Goal: Obtain resource: Download file/media

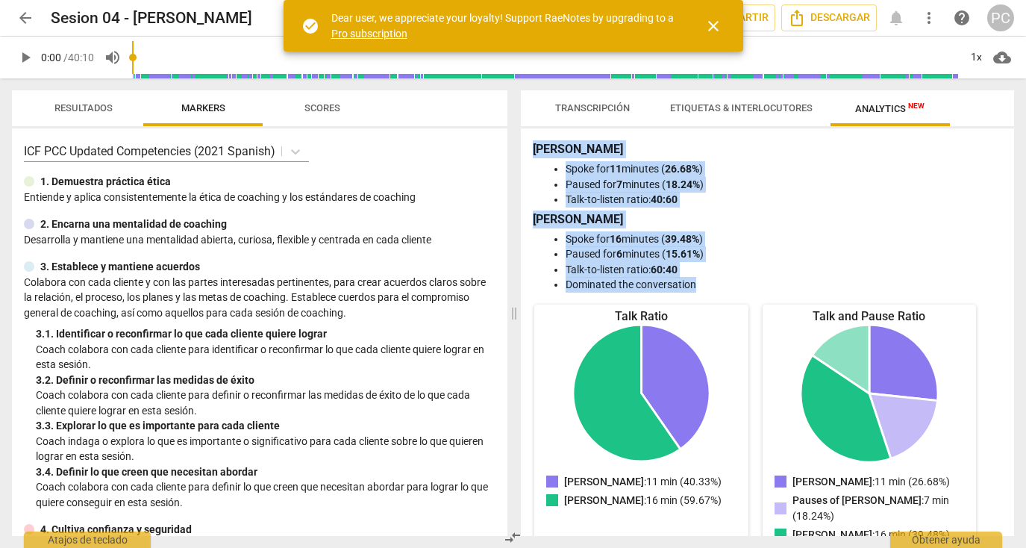
scroll to position [3, 0]
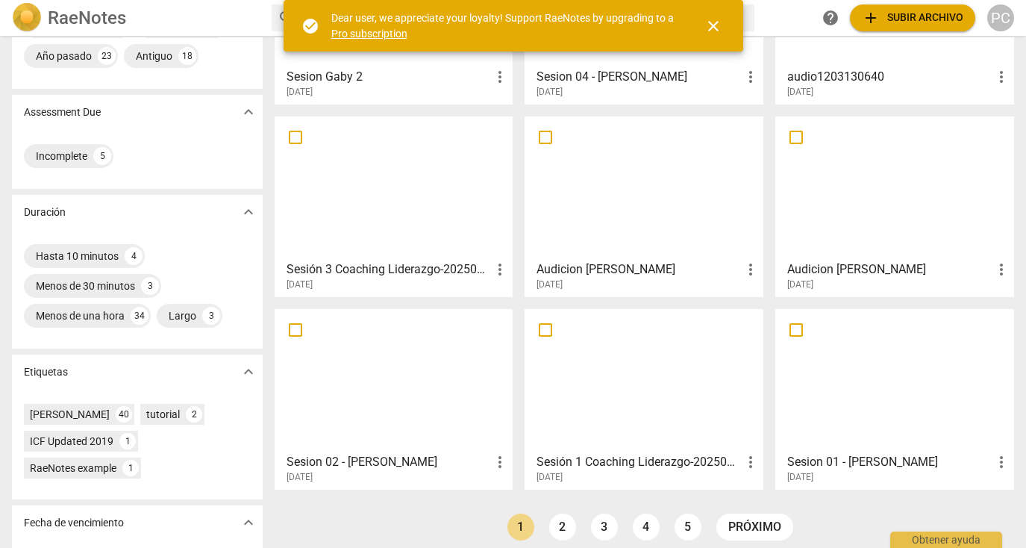
scroll to position [166, 0]
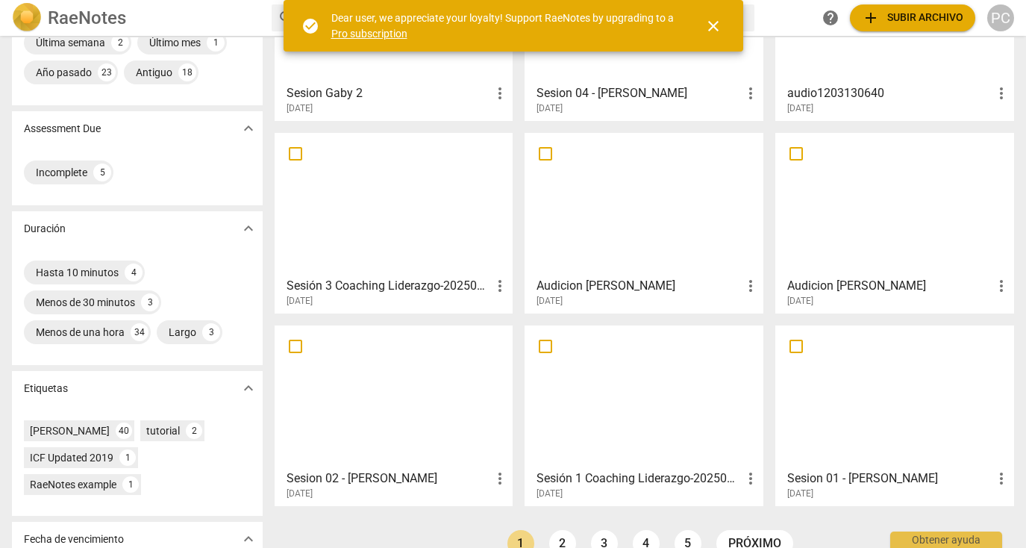
click at [696, 218] on div at bounding box center [644, 204] width 228 height 132
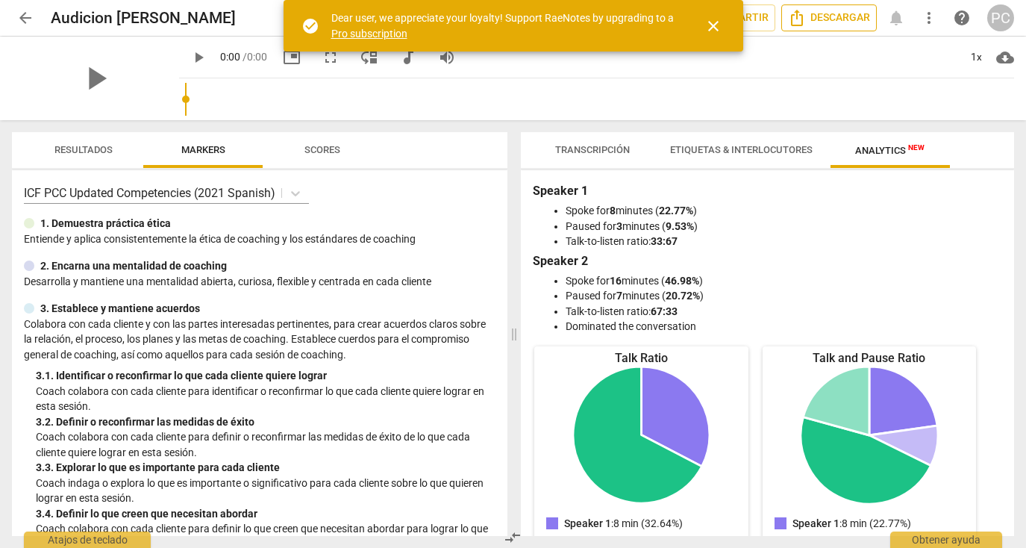
click at [863, 16] on span "Descargar" at bounding box center [829, 18] width 82 height 18
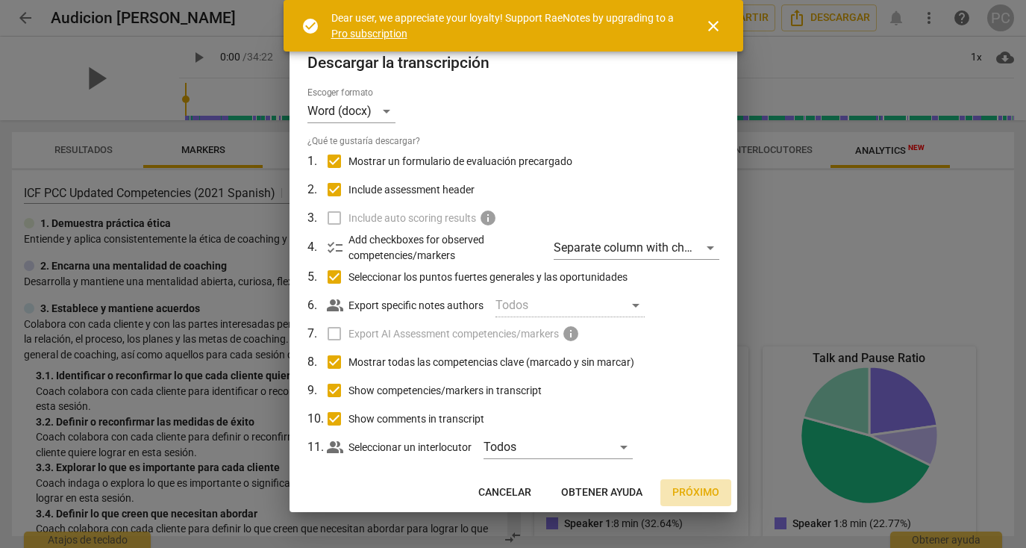
click at [702, 491] on span "Próximo" at bounding box center [695, 492] width 47 height 15
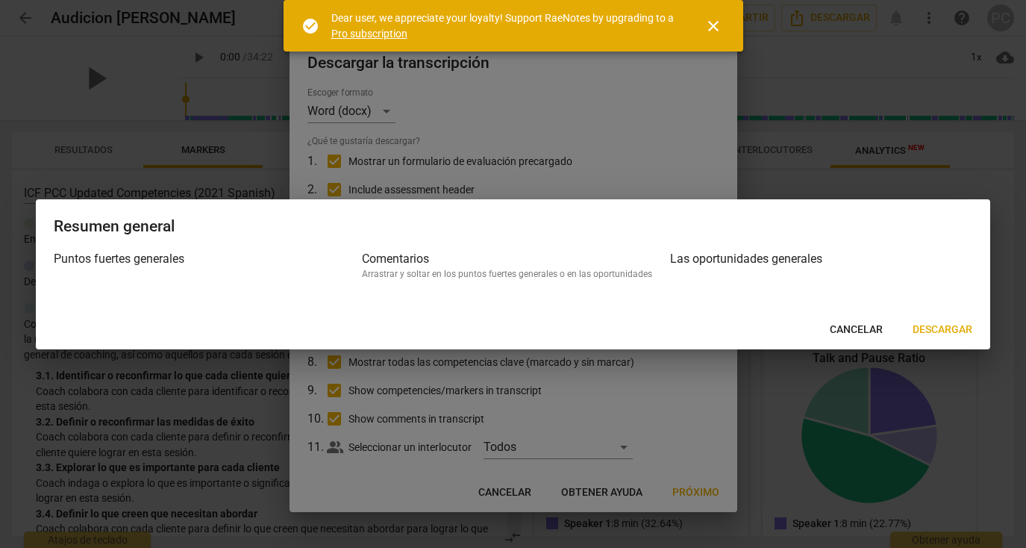
click at [948, 325] on span "Descargar" at bounding box center [943, 329] width 60 height 15
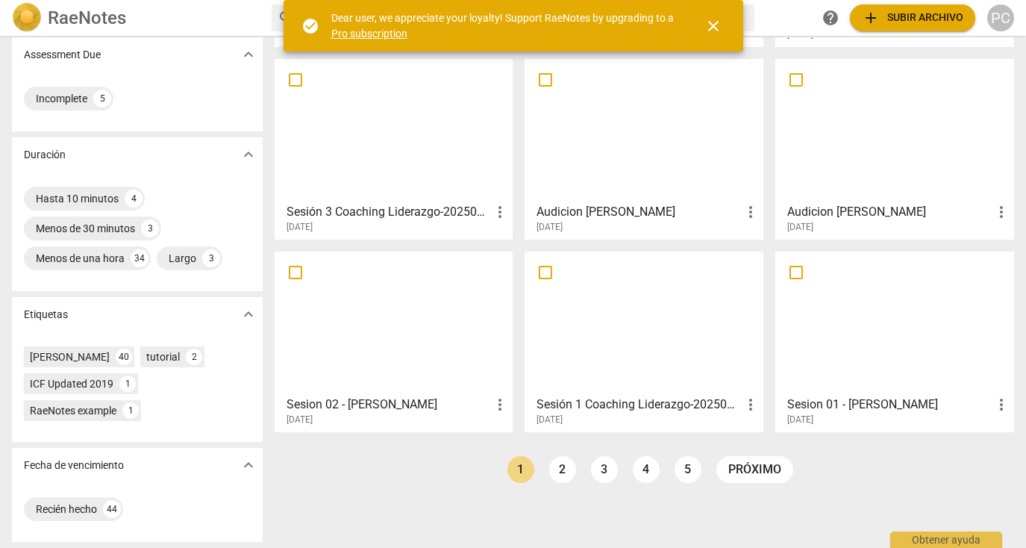
scroll to position [240, 0]
click at [560, 470] on link "2" at bounding box center [562, 469] width 27 height 27
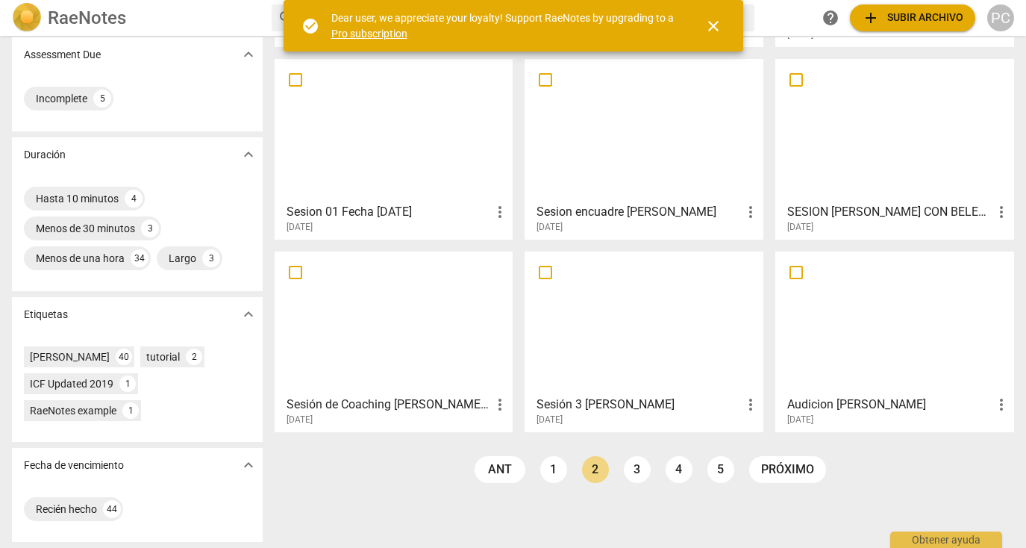
scroll to position [240, 0]
click at [547, 466] on link "1" at bounding box center [553, 469] width 27 height 27
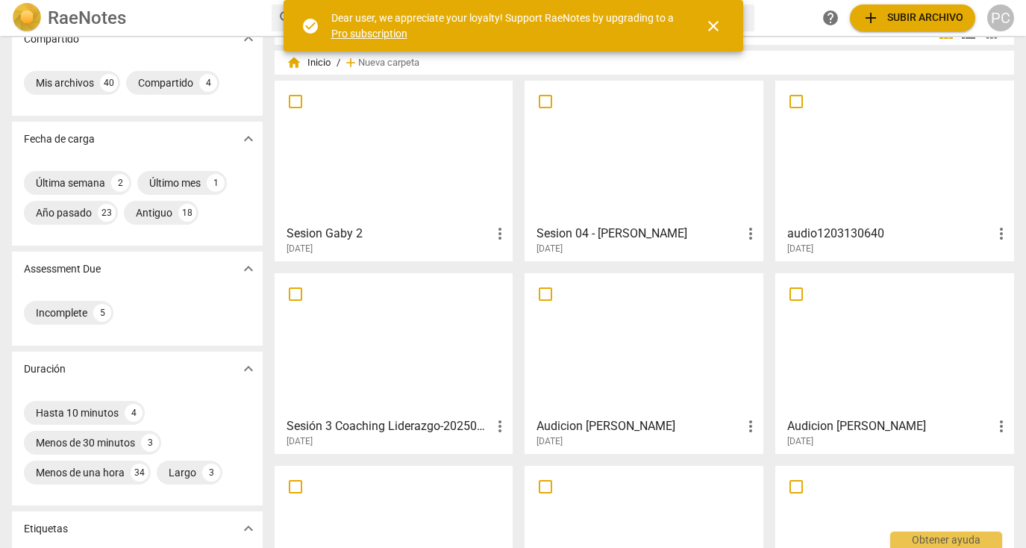
scroll to position [16, 0]
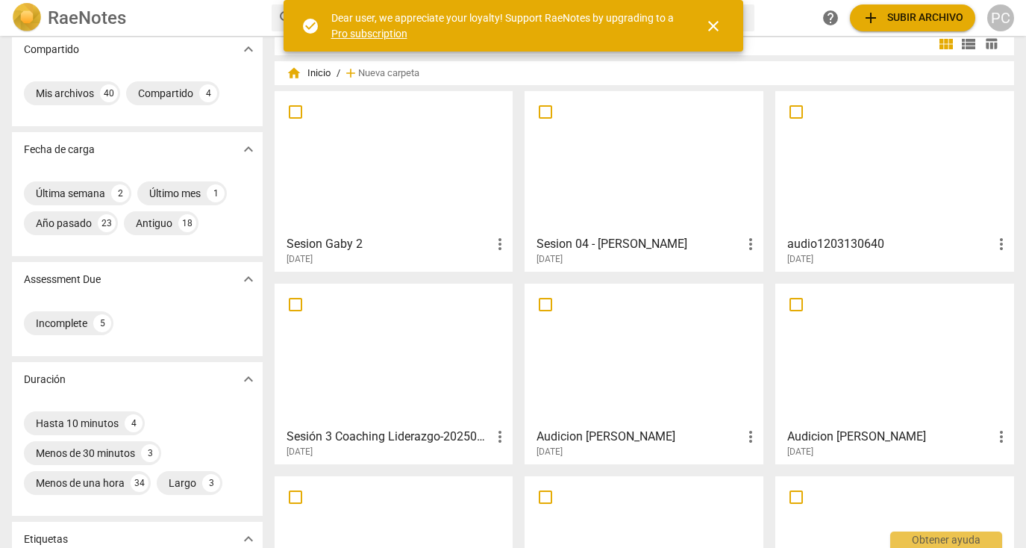
click at [869, 172] on div at bounding box center [894, 162] width 228 height 132
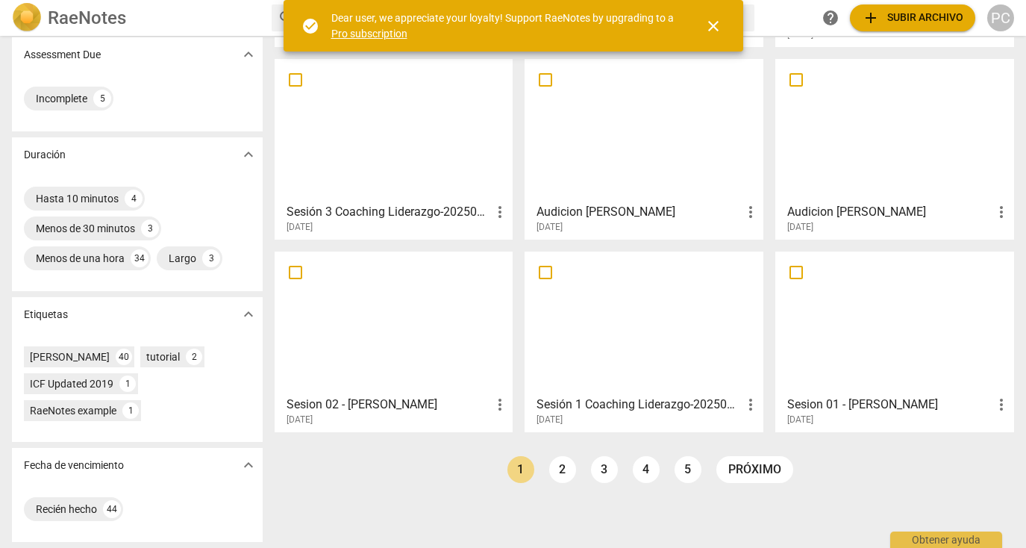
scroll to position [240, 0]
click at [557, 472] on link "2" at bounding box center [562, 469] width 27 height 27
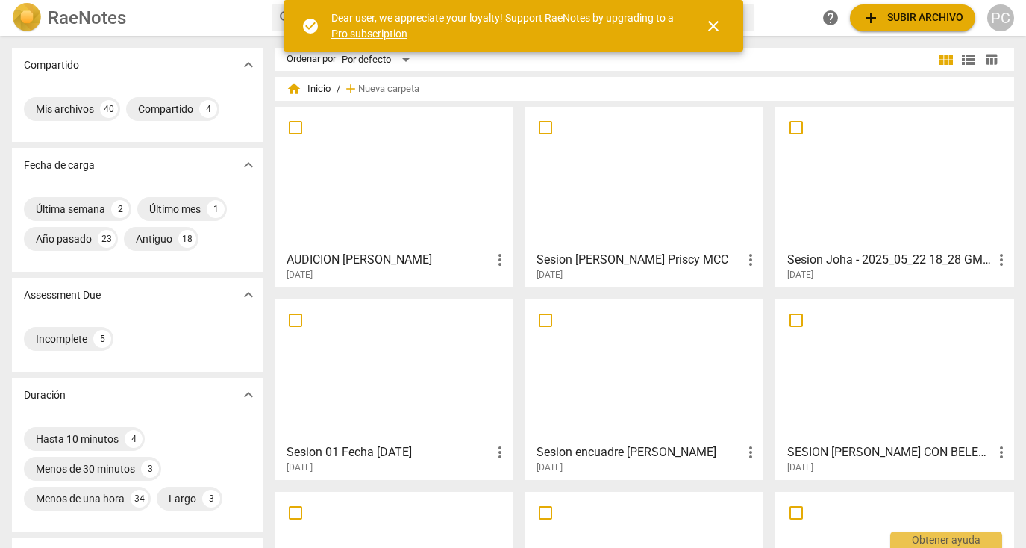
click at [942, 181] on div at bounding box center [894, 178] width 228 height 132
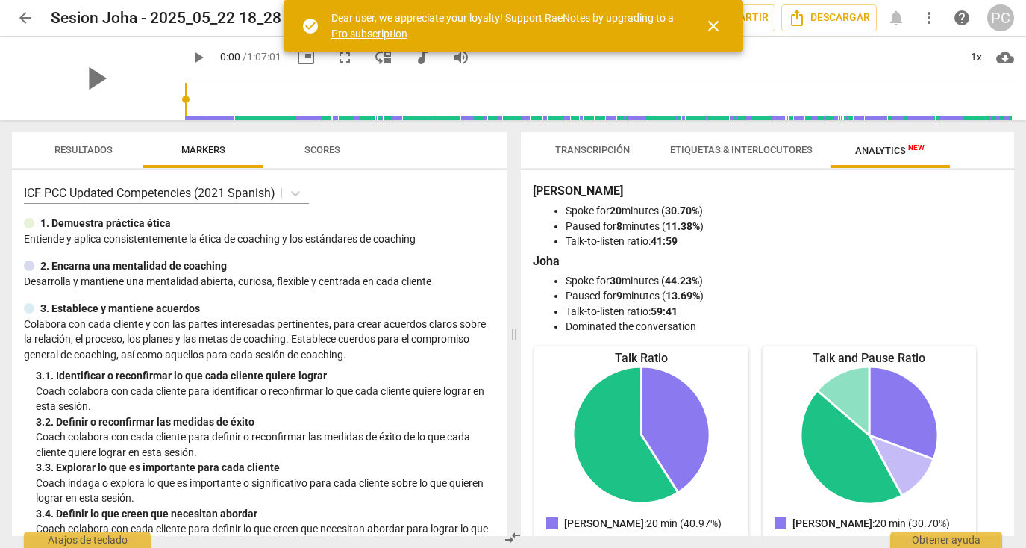
click at [28, 14] on span "arrow_back" at bounding box center [25, 18] width 18 height 18
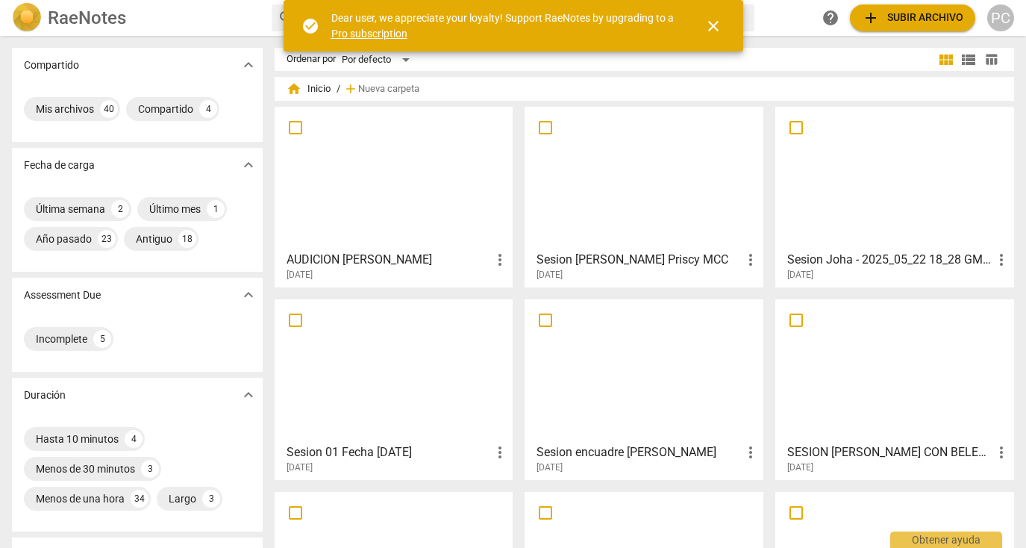
click at [908, 22] on span "add Subir archivo" at bounding box center [912, 18] width 101 height 18
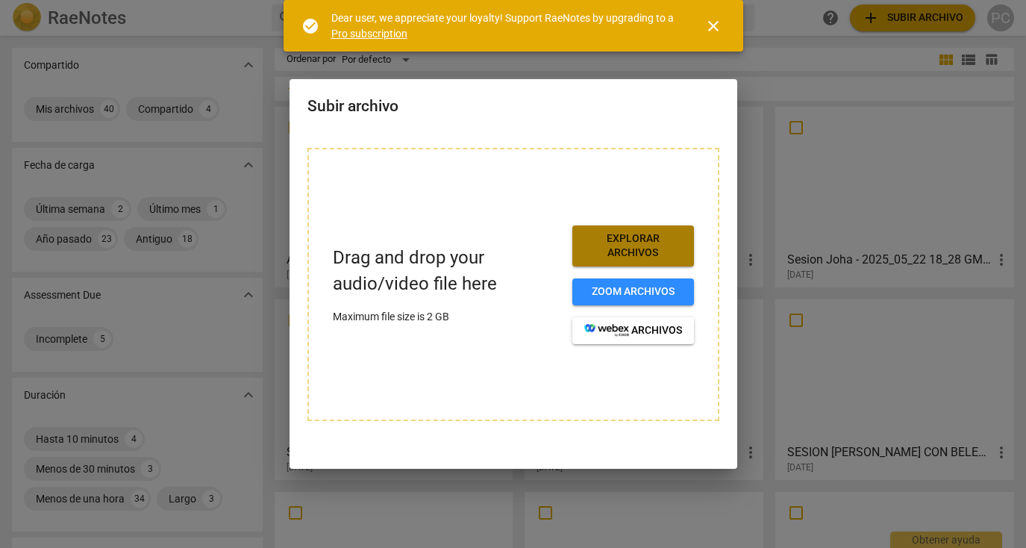
click at [643, 241] on span "Explorar archivos" at bounding box center [633, 245] width 98 height 29
